Goal: Task Accomplishment & Management: Use online tool/utility

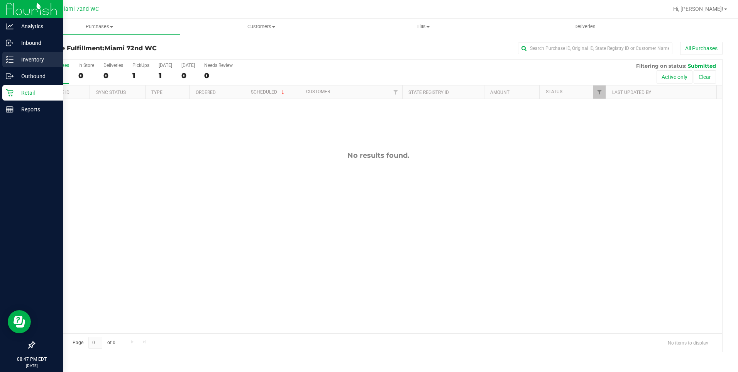
click at [0, 63] on link "Inventory" at bounding box center [31, 60] width 63 height 17
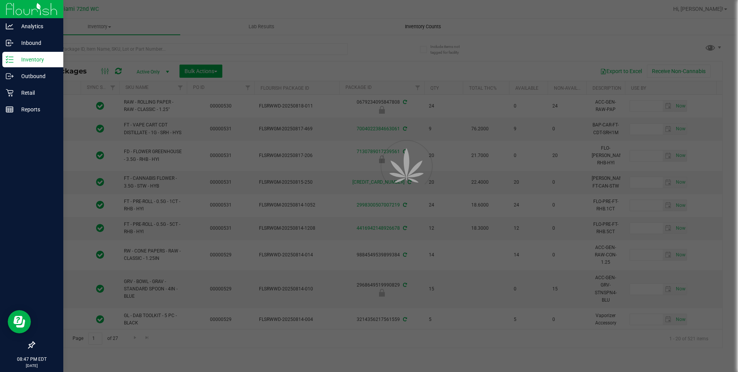
click at [429, 31] on uib-tab-heading "Inventory Counts" at bounding box center [423, 26] width 161 height 15
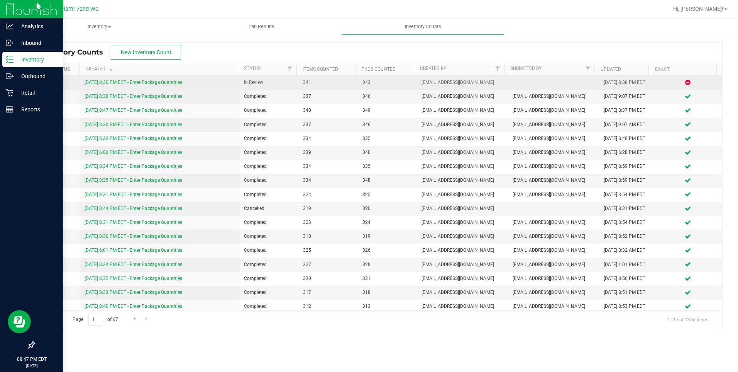
click at [155, 82] on link "[DATE] 8:30 PM EDT - Enter Package Quantities" at bounding box center [134, 82] width 98 height 5
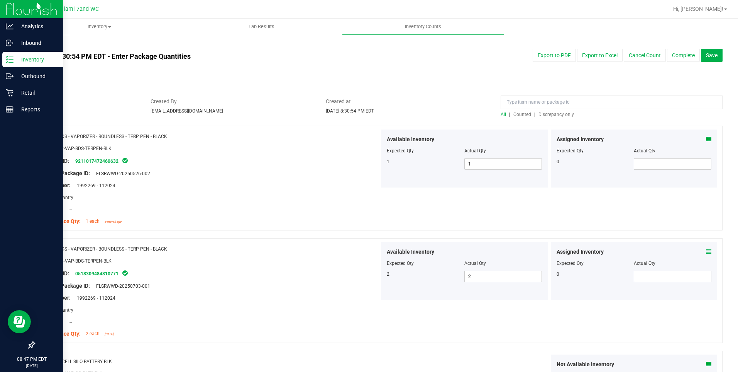
click at [548, 116] on span "Discrepancy only" at bounding box center [557, 114] width 36 height 5
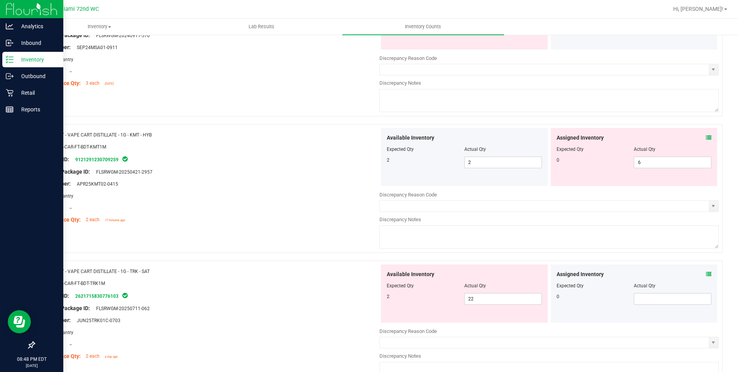
scroll to position [1643, 0]
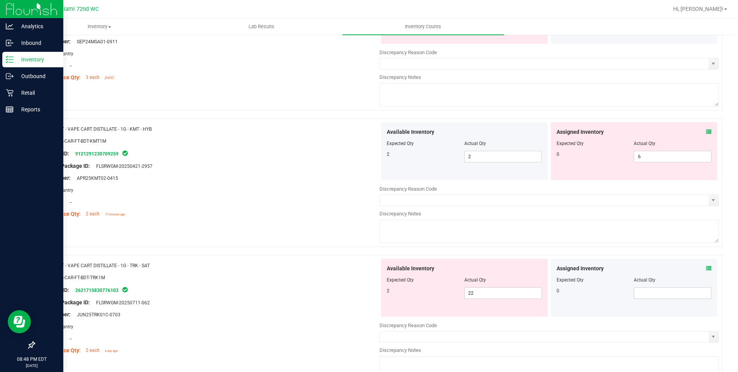
click at [660, 163] on div "Assigned Inventory Expected Qty Actual Qty 0 6 6" at bounding box center [634, 151] width 167 height 58
click at [658, 158] on span "6 6" at bounding box center [673, 157] width 78 height 12
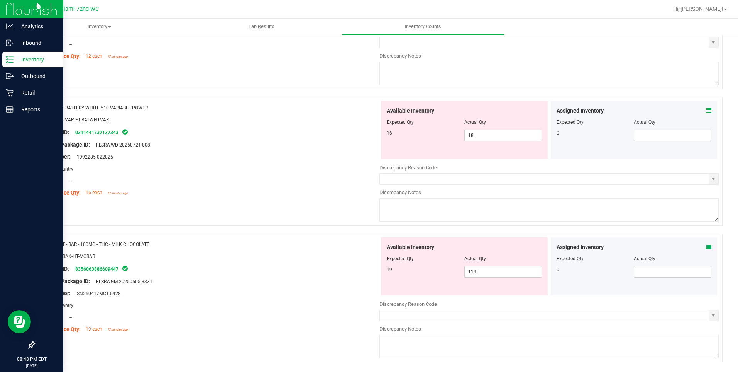
scroll to position [2074, 0]
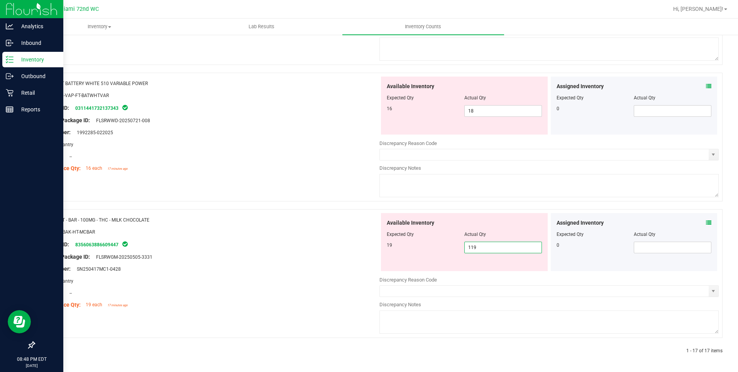
click at [470, 245] on span "119 119" at bounding box center [504, 247] width 78 height 12
type input "19"
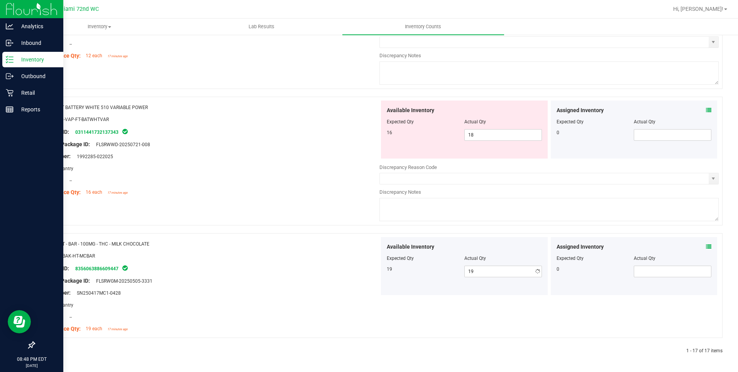
click at [318, 241] on div "Name: HT - BAR - 100MG - THC - MILK CHOCOLATE SKU: EDI-BAK-HT-MCBAR Package ID:…" at bounding box center [209, 286] width 339 height 98
click at [484, 135] on span "18 18" at bounding box center [504, 135] width 78 height 12
type input "16"
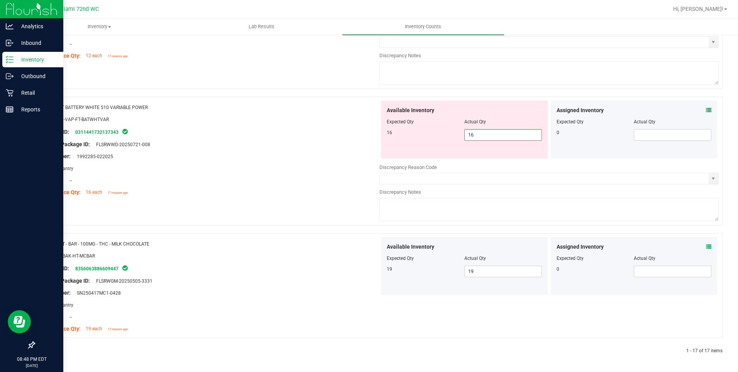
click at [292, 129] on div "Name: FT BATTERY WHITE 510 VARIABLE POWER SKU: ACC-VAP-FT-BATWHTVAR Package ID:…" at bounding box center [209, 149] width 339 height 98
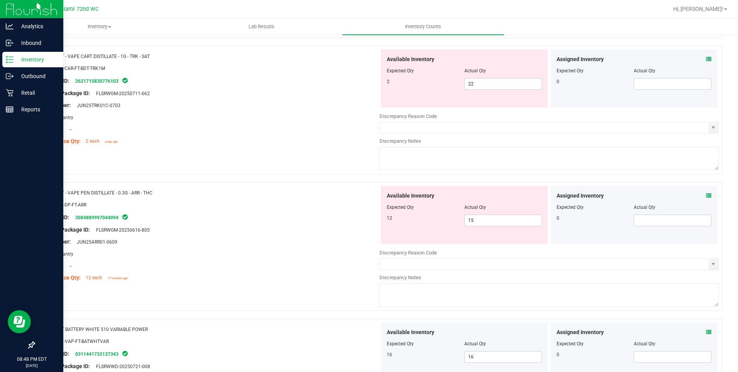
scroll to position [1820, 0]
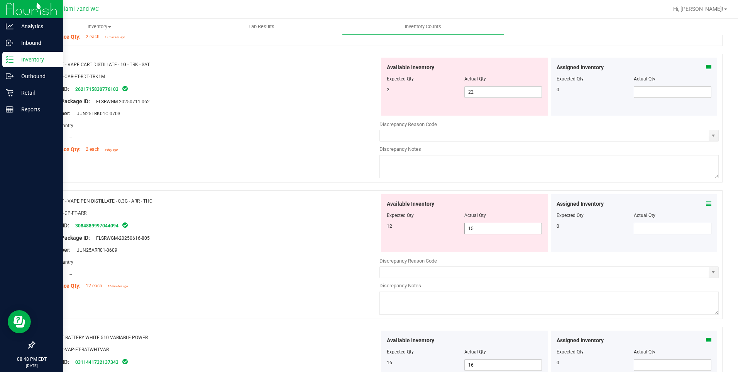
click at [479, 227] on span "15 15" at bounding box center [504, 228] width 78 height 12
type input "12"
click at [256, 211] on div "SKU: BAP-DP-FT-ARR" at bounding box center [209, 213] width 339 height 8
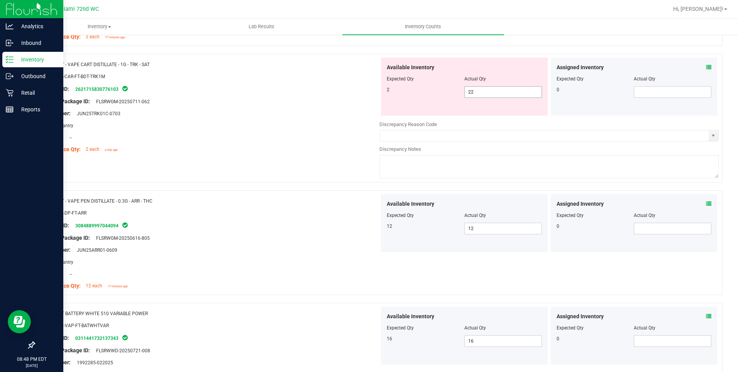
click at [484, 91] on span "22 22" at bounding box center [504, 92] width 78 height 12
type input "2"
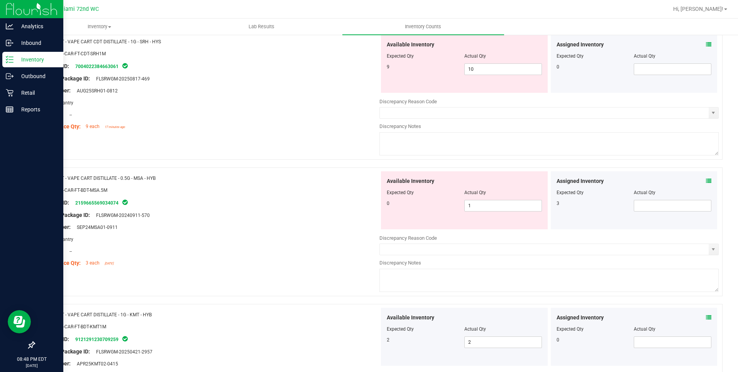
scroll to position [1450, 0]
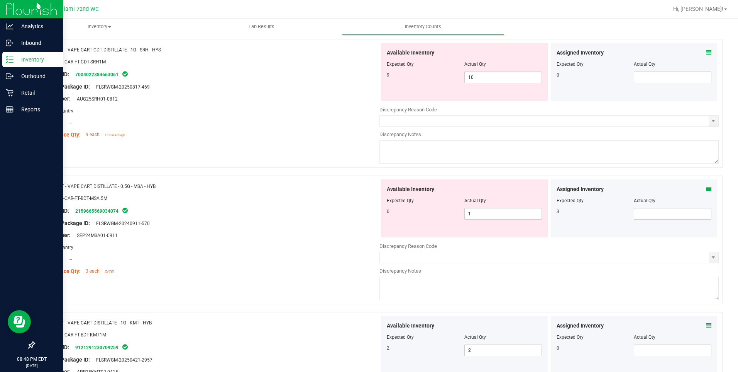
type input "2"
click at [706, 186] on icon at bounding box center [708, 188] width 5 height 5
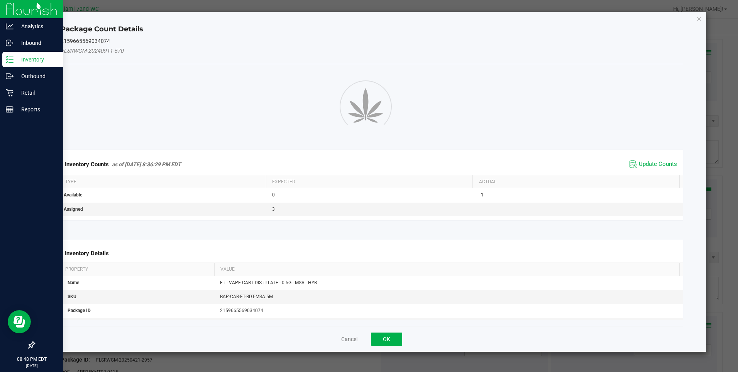
click at [701, 187] on div "Package Count Details 2159665569034074 FLSRWGM-20240911-570 Inventory Counts as…" at bounding box center [371, 181] width 669 height 339
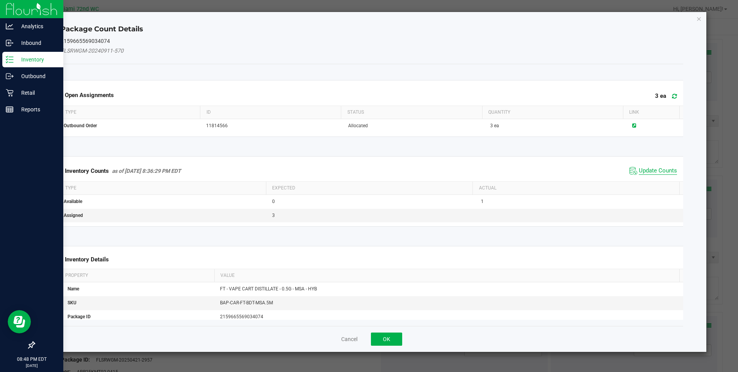
click at [640, 174] on span "Update Counts" at bounding box center [658, 171] width 38 height 8
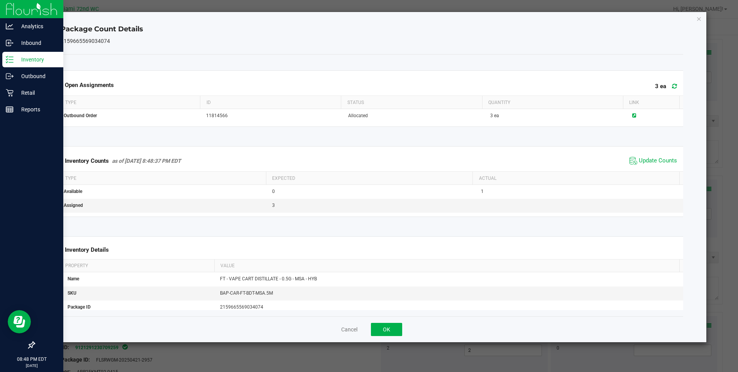
click at [646, 168] on div "Inventory Counts as of [DATE] 8:48:37 PM EDT Update Counts" at bounding box center [372, 160] width 626 height 21
click at [646, 163] on span "Update Counts" at bounding box center [658, 161] width 38 height 8
click at [697, 19] on icon "Close" at bounding box center [699, 18] width 5 height 9
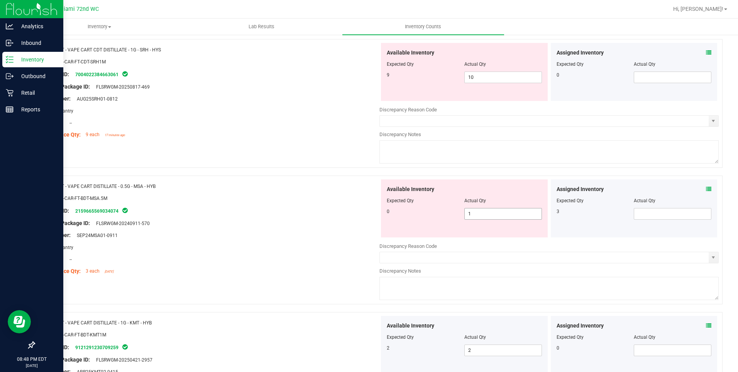
click at [489, 216] on span "1 1" at bounding box center [504, 214] width 78 height 12
type input "0"
click at [384, 222] on div "Available Inventory Expected Qty Actual Qty 0 0 0" at bounding box center [464, 208] width 167 height 58
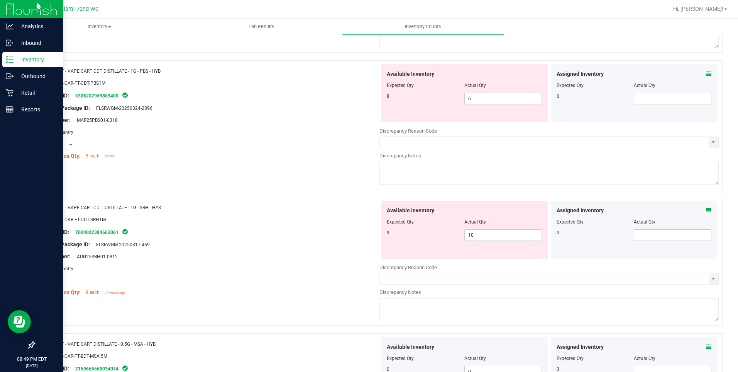
scroll to position [1284, 0]
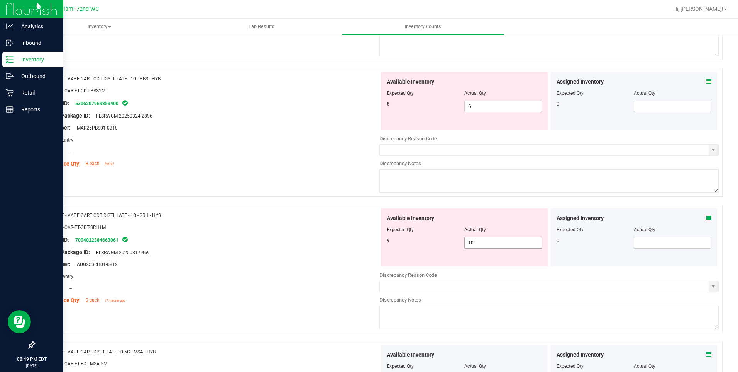
click at [476, 247] on span "10 10" at bounding box center [504, 243] width 78 height 12
click at [0, 0] on input "10" at bounding box center [0, 0] width 0 height 0
type input "9"
click at [270, 235] on div "Package ID: 7004022384663061" at bounding box center [209, 239] width 339 height 9
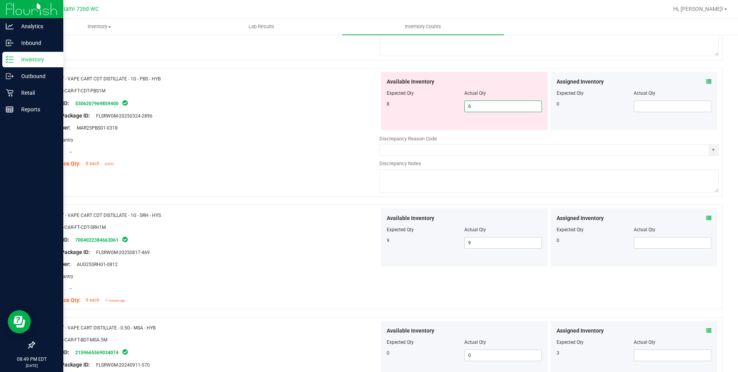
click at [465, 103] on span "6 6" at bounding box center [504, 106] width 78 height 12
click at [465, 103] on input "6" at bounding box center [503, 106] width 77 height 11
click at [292, 144] on div at bounding box center [209, 146] width 339 height 4
drag, startPoint x: 731, startPoint y: 236, endPoint x: 740, endPoint y: 216, distance: 21.5
click at [738, 216] on html "Analytics Inbound Inventory Outbound Retail Reports 08:49 PM EDT [DATE] 08/22 M…" at bounding box center [369, 186] width 738 height 372
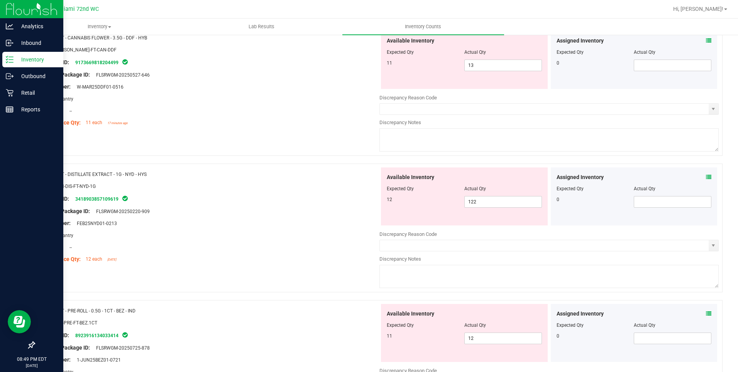
scroll to position [369, 0]
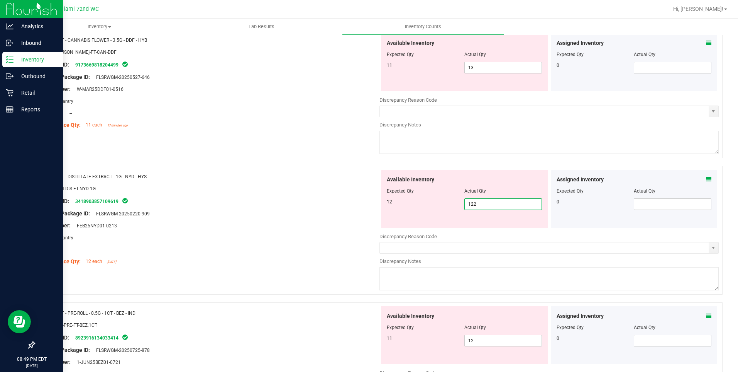
click at [472, 201] on span "122 122" at bounding box center [504, 204] width 78 height 12
type input "12"
click at [291, 166] on div "Name: FT - DISTILLATE EXTRACT - 1G - NYD - HYS SKU: CON-DIS-FT-NYD-1G Package I…" at bounding box center [378, 230] width 689 height 129
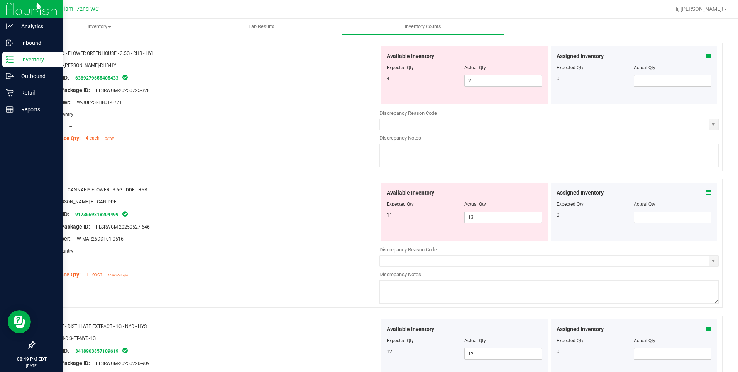
scroll to position [253, 0]
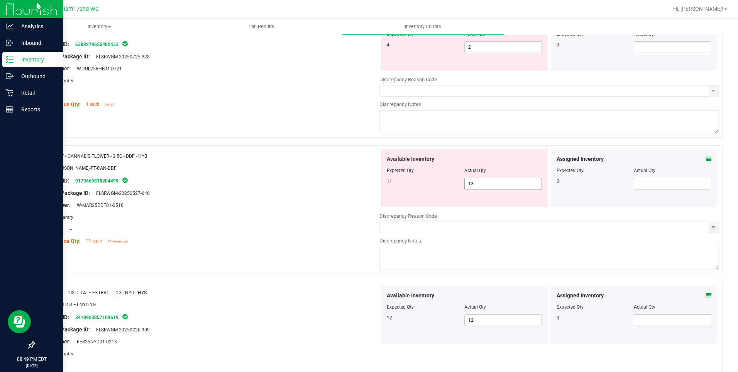
click at [497, 178] on span "13 13" at bounding box center [504, 184] width 78 height 12
type input "11"
click at [306, 245] on div "Name: FT - CANNABIS FLOWER - 3.5G - DDF - HYB SKU: [PERSON_NAME]-FT-CAN-DDF Pac…" at bounding box center [209, 198] width 339 height 98
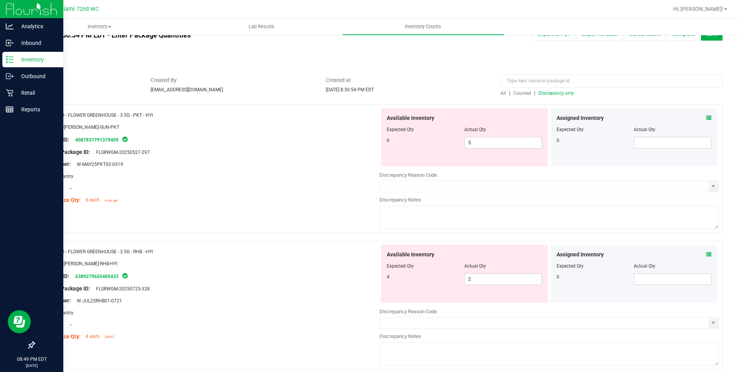
scroll to position [0, 0]
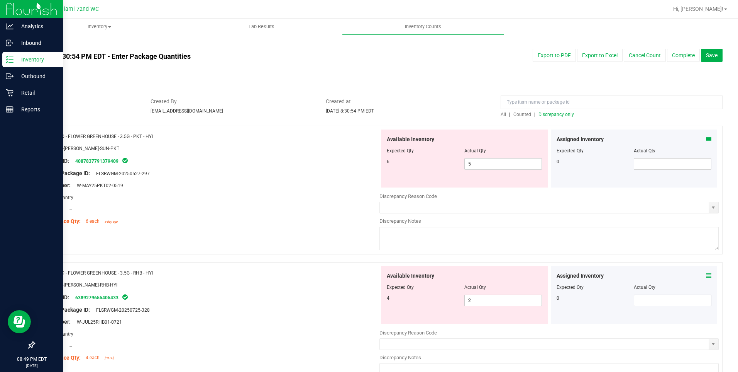
click at [554, 115] on span "Discrepancy only" at bounding box center [557, 114] width 36 height 5
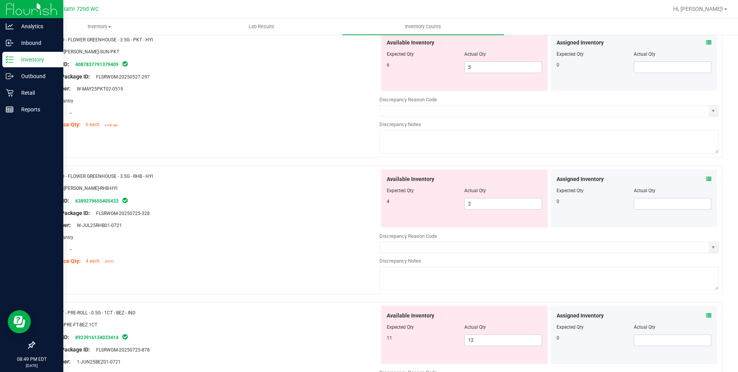
scroll to position [83, 0]
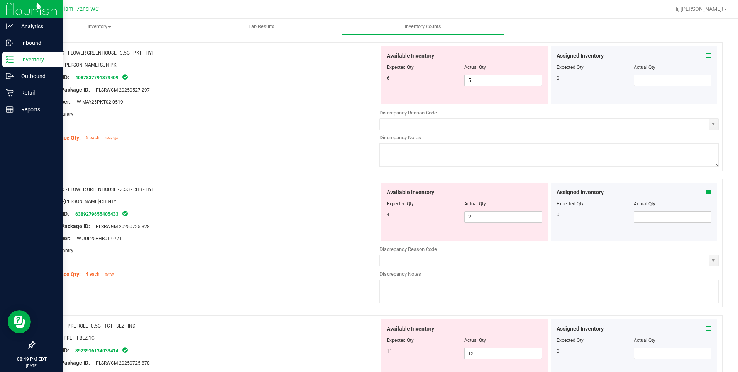
click at [699, 57] on div "Assigned Inventory" at bounding box center [634, 56] width 155 height 8
click at [706, 56] on icon at bounding box center [708, 55] width 5 height 5
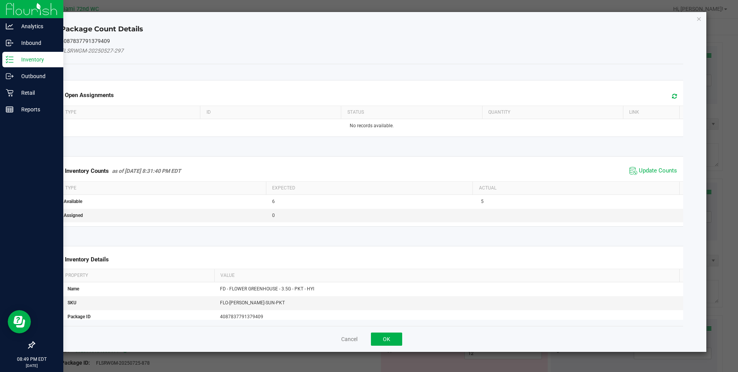
click at [706, 21] on div "Package Count Details 4087837791379409 FLSRWGM-20250527-297 Open Assignments Ty…" at bounding box center [371, 181] width 669 height 339
click at [700, 20] on icon "Close" at bounding box center [699, 18] width 5 height 9
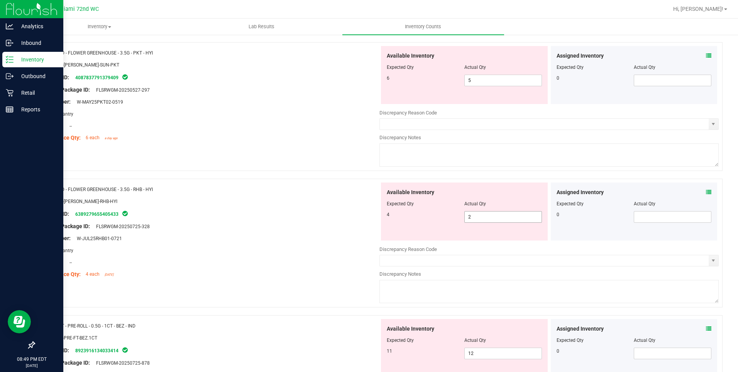
click at [478, 221] on span "2 2" at bounding box center [504, 217] width 78 height 12
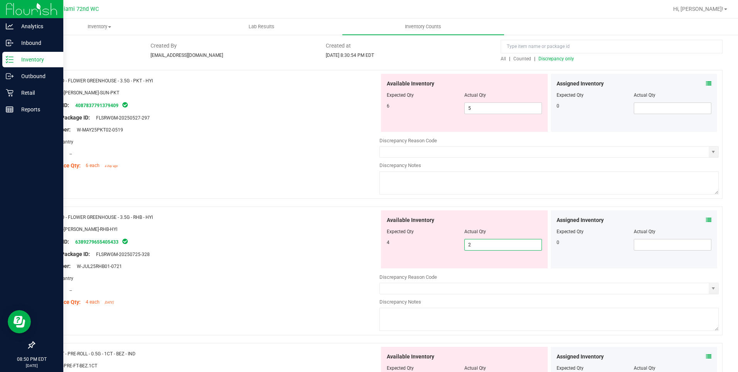
scroll to position [57, 0]
type input "4"
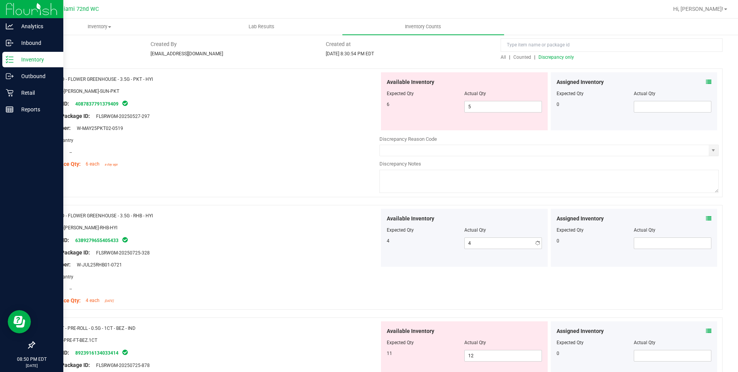
click at [516, 115] on div "Available Inventory Expected Qty Actual Qty 6 5 5" at bounding box center [464, 101] width 167 height 58
click at [509, 109] on span "5 5" at bounding box center [504, 107] width 78 height 12
click at [509, 109] on input "5" at bounding box center [503, 106] width 77 height 11
type input "6"
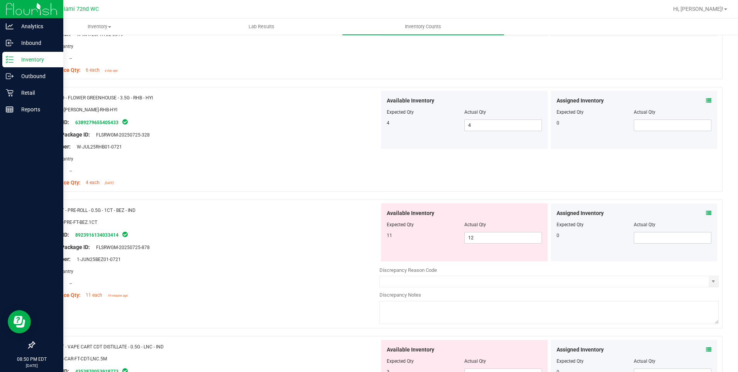
scroll to position [154, 0]
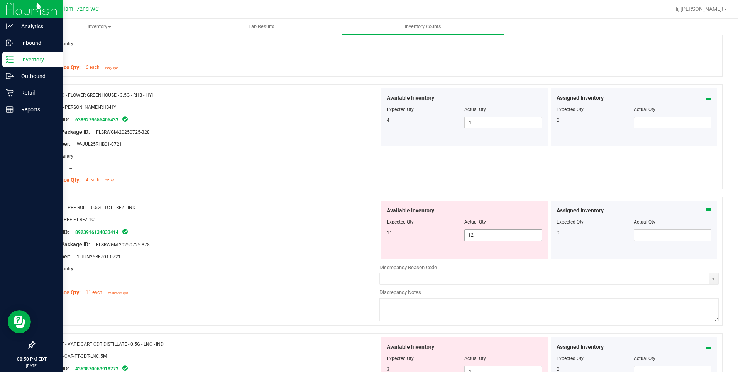
click at [500, 235] on span "12 12" at bounding box center [504, 235] width 78 height 12
click at [500, 235] on input "12" at bounding box center [503, 234] width 77 height 11
type input "11"
click at [282, 243] on div "Original Package ID: FLSRWGM-20250725-878" at bounding box center [209, 244] width 339 height 8
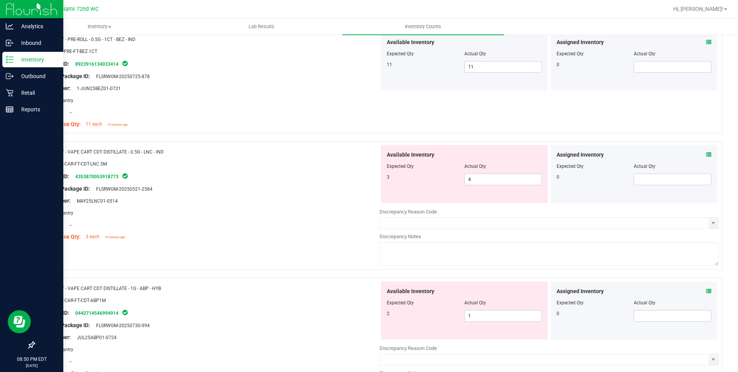
scroll to position [327, 0]
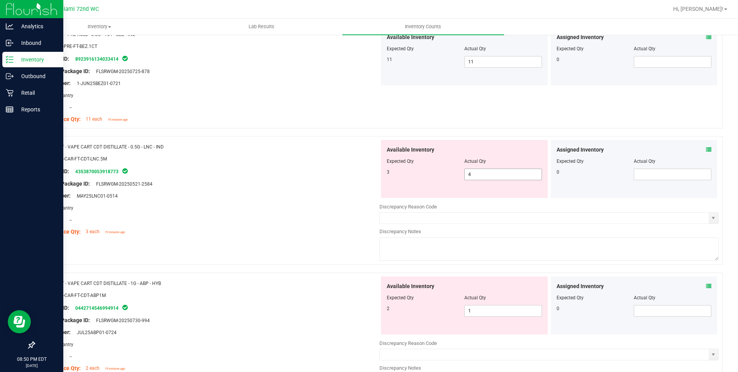
click at [501, 170] on span "4 4" at bounding box center [504, 174] width 78 height 12
click at [501, 170] on input "4" at bounding box center [503, 174] width 77 height 11
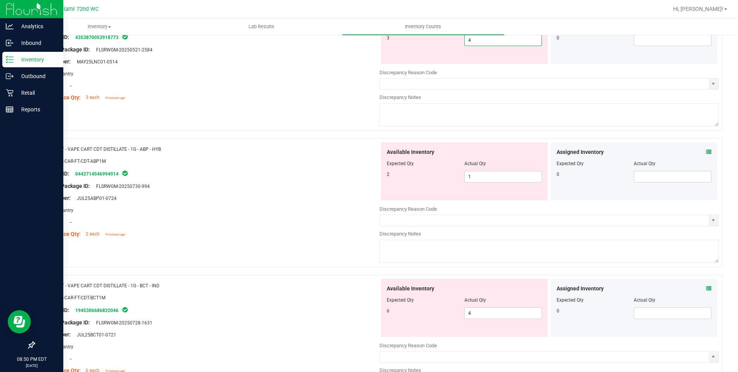
scroll to position [475, 0]
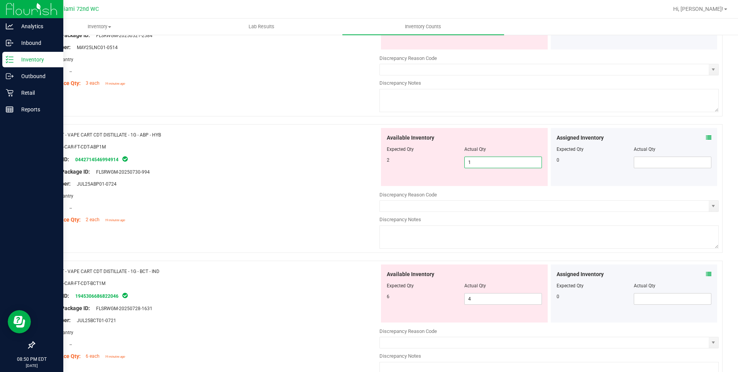
click at [513, 163] on span "1 1" at bounding box center [504, 162] width 78 height 12
click at [513, 163] on input "1" at bounding box center [503, 162] width 77 height 11
type input "2"
click at [265, 196] on div "Area: Pantry" at bounding box center [209, 196] width 339 height 8
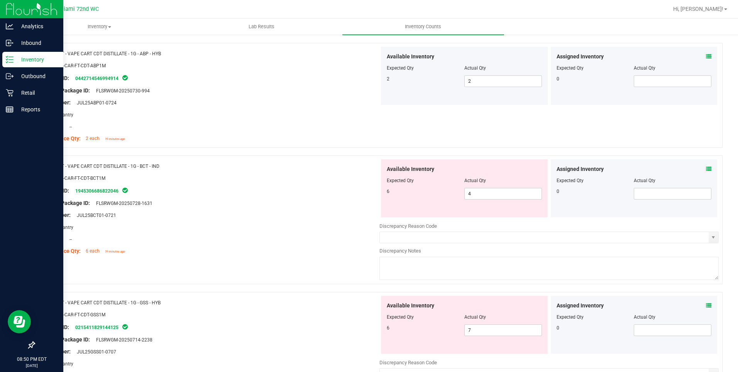
scroll to position [568, 0]
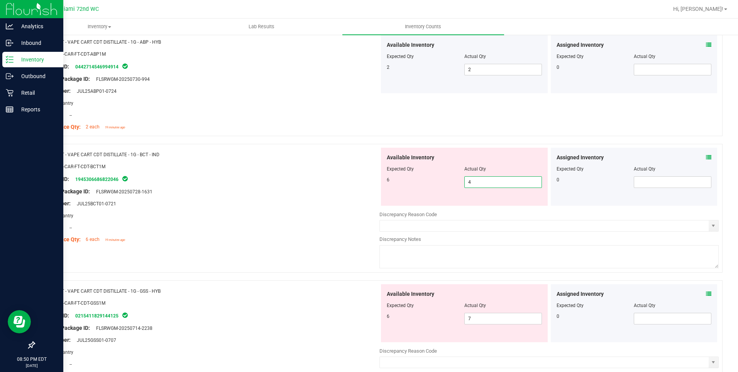
click at [489, 183] on span "4 4" at bounding box center [504, 182] width 78 height 12
click at [489, 183] on input "4" at bounding box center [503, 181] width 77 height 11
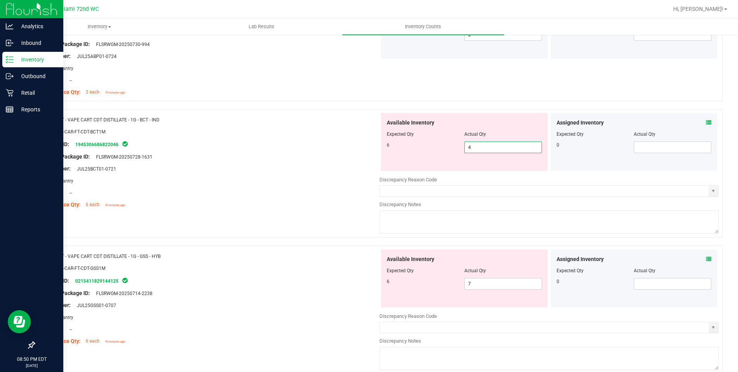
scroll to position [604, 0]
type input "6"
click at [217, 211] on div "Name: FT - VAPE CART CDT DISTILLATE - 1G - BCT - IND SKU: BAP-CAR-FT-CDT-BCT1M …" at bounding box center [378, 172] width 689 height 129
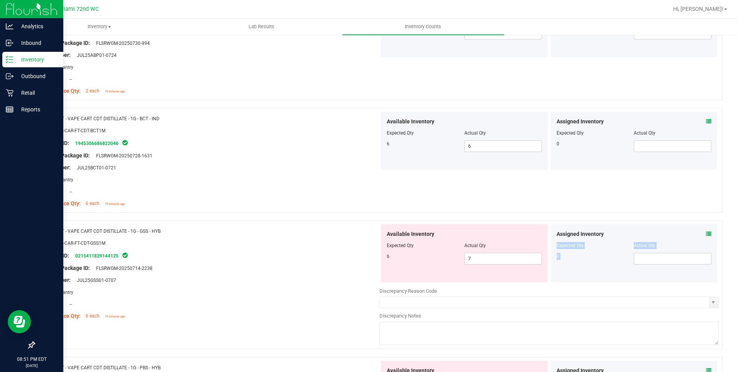
drag, startPoint x: 732, startPoint y: 236, endPoint x: 740, endPoint y: 265, distance: 29.6
click at [738, 265] on html "Analytics Inbound Inventory Outbound Retail Reports 08:51 PM EDT [DATE] 08/22 M…" at bounding box center [369, 186] width 738 height 372
drag, startPoint x: 740, startPoint y: 265, endPoint x: 724, endPoint y: 283, distance: 23.6
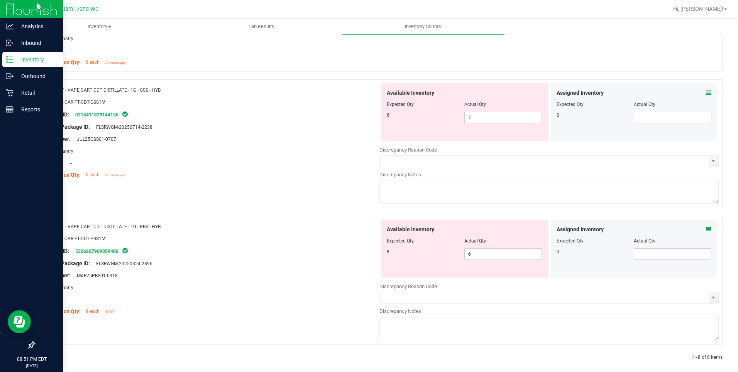
scroll to position [751, 0]
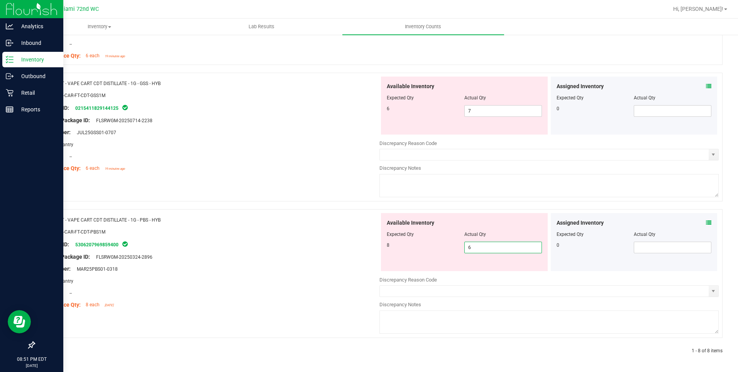
click at [494, 246] on span "6 6" at bounding box center [504, 247] width 78 height 12
click at [494, 246] on input "6" at bounding box center [503, 247] width 77 height 11
type input "8"
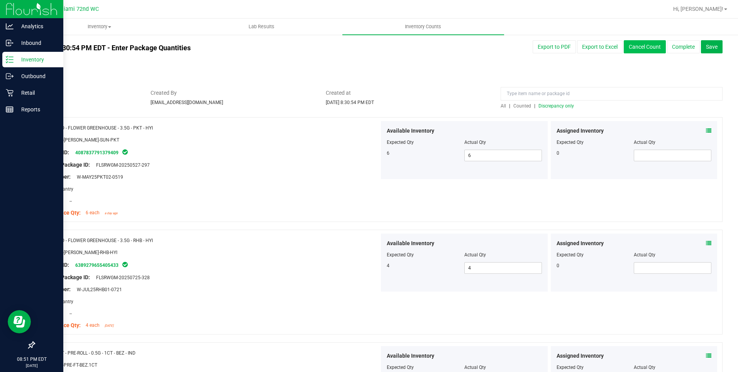
scroll to position [6, 0]
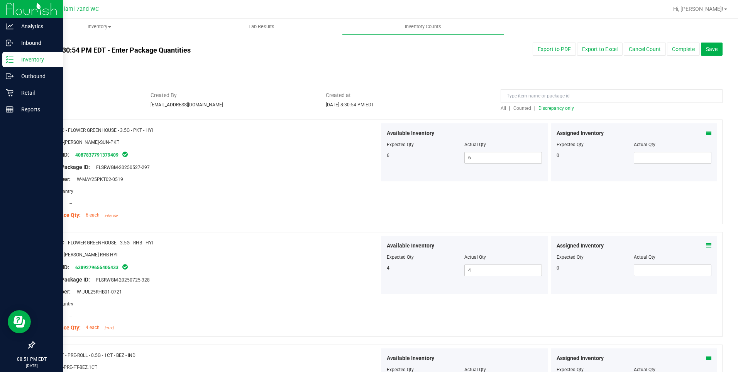
click at [545, 111] on div "All | Counted | Discrepancy only" at bounding box center [612, 108] width 222 height 7
click at [545, 110] on span "Discrepancy only" at bounding box center [557, 107] width 36 height 5
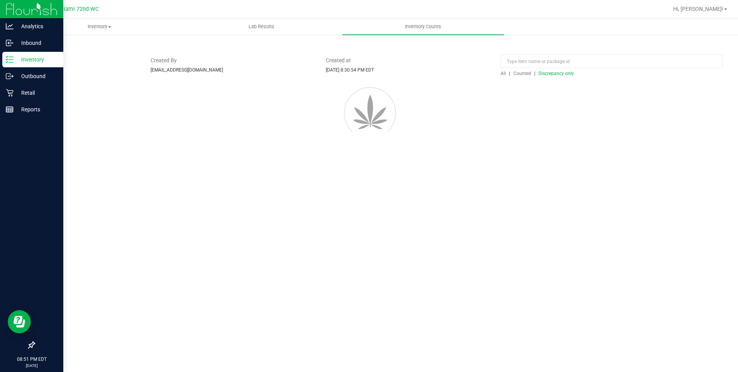
scroll to position [0, 0]
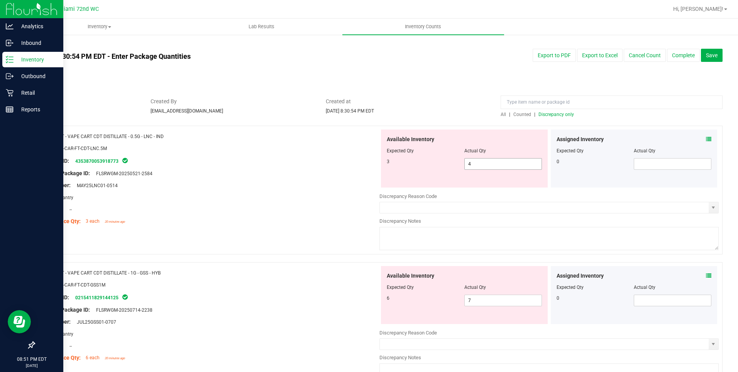
click at [475, 159] on span "4 4" at bounding box center [504, 164] width 78 height 12
click at [475, 159] on input "4" at bounding box center [503, 163] width 77 height 11
type input "3"
click at [302, 164] on div "Package ID: 4353870053918773" at bounding box center [209, 160] width 339 height 9
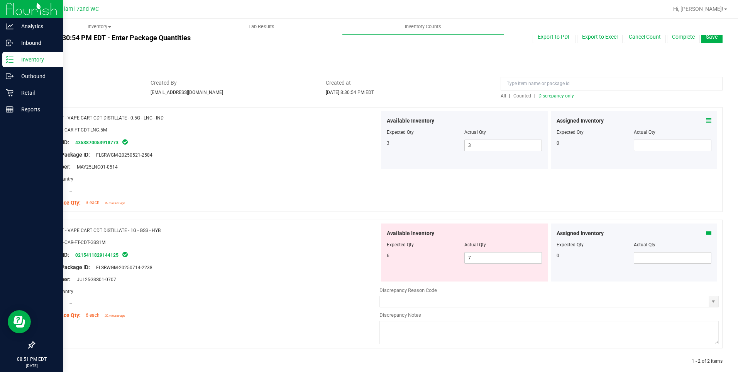
scroll to position [29, 0]
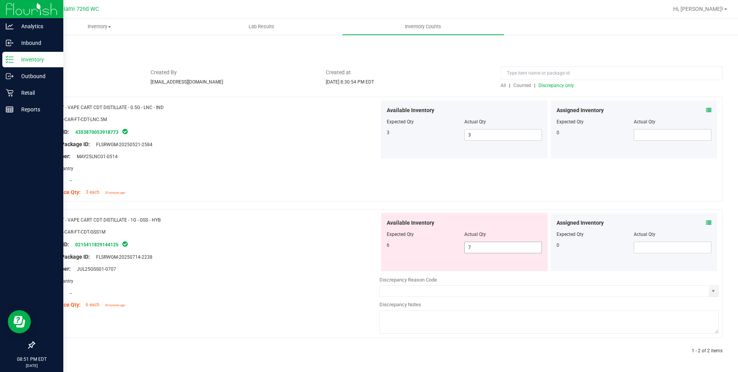
click at [496, 246] on span "7 7" at bounding box center [504, 247] width 78 height 12
click at [496, 246] on input "7" at bounding box center [503, 247] width 77 height 11
type input "6"
click at [257, 254] on div "Name: FT - VAPE CART CDT DISTILLATE - 1G - GSS - HYB SKU: BAP-CAR-FT-CDT-GSS1M …" at bounding box center [209, 262] width 339 height 98
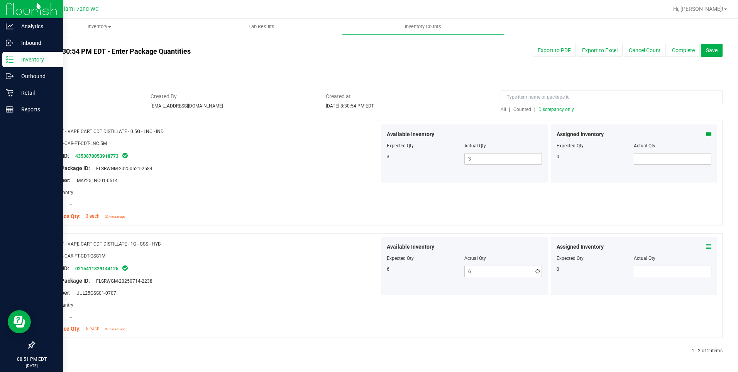
scroll to position [5, 0]
click at [569, 109] on span "Discrepancy only" at bounding box center [557, 109] width 36 height 5
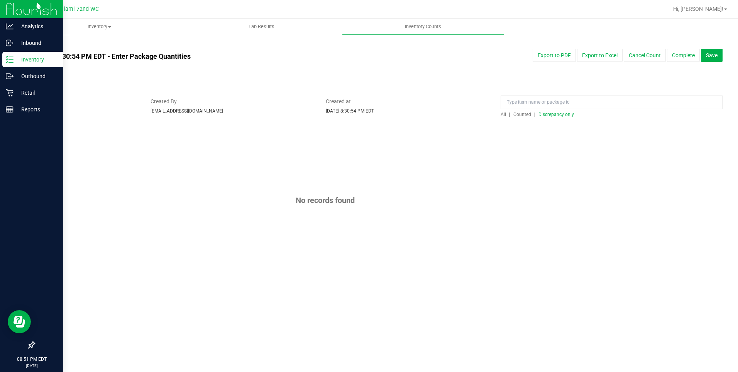
click at [506, 118] on div at bounding box center [378, 122] width 689 height 8
click at [505, 118] on div at bounding box center [378, 122] width 689 height 8
click at [502, 116] on span "All" at bounding box center [503, 114] width 5 height 5
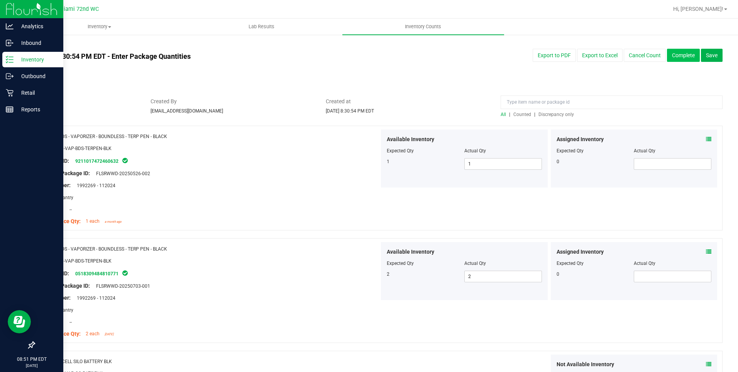
click at [675, 58] on button "Complete" at bounding box center [683, 55] width 33 height 13
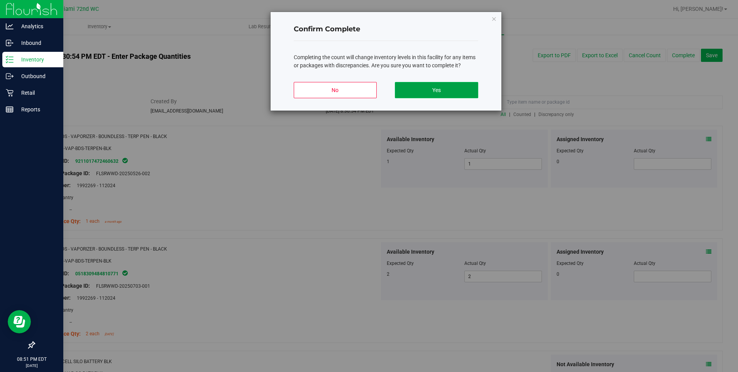
click at [444, 91] on button "Yes" at bounding box center [436, 90] width 83 height 16
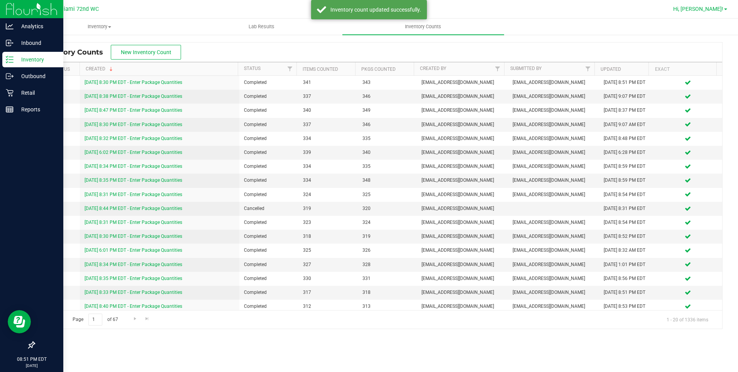
click at [717, 12] on link "Hi, [PERSON_NAME]!" at bounding box center [700, 9] width 60 height 8
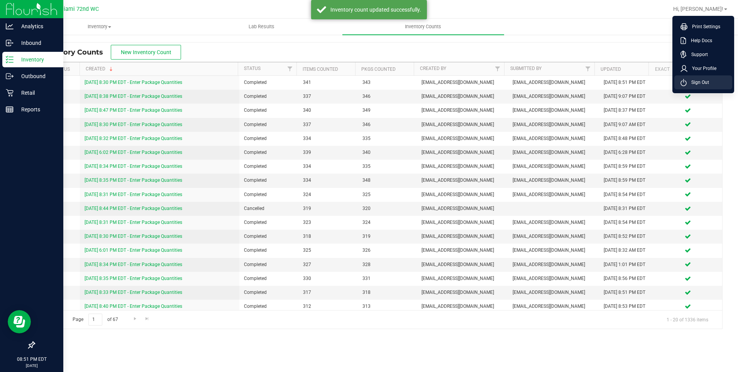
click at [693, 83] on span "Sign Out" at bounding box center [698, 82] width 22 height 8
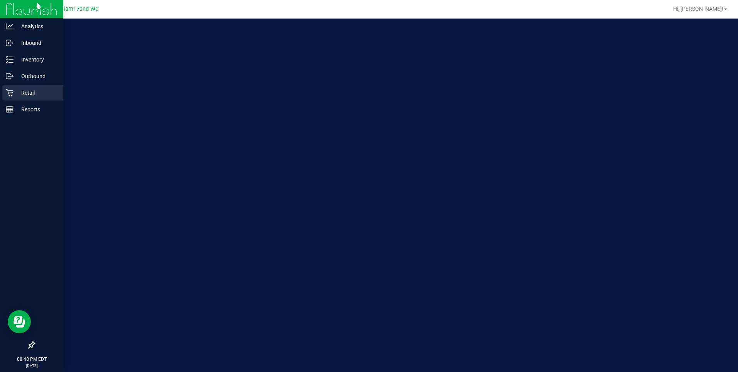
click at [20, 87] on div "Retail" at bounding box center [32, 92] width 61 height 15
